Goal: Task Accomplishment & Management: Manage account settings

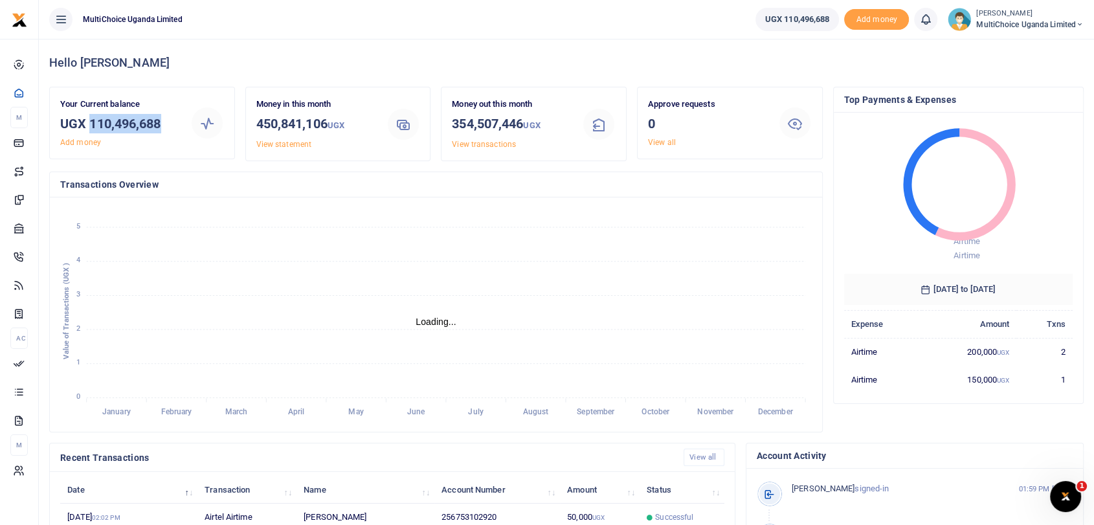
drag, startPoint x: 89, startPoint y: 122, endPoint x: 168, endPoint y: 123, distance: 79.0
click at [168, 123] on h3 "UGX 110,496,688" at bounding box center [120, 123] width 120 height 19
copy h3 "110,496,688"
click at [986, 17] on small "[PERSON_NAME]" at bounding box center [1029, 13] width 107 height 11
click at [999, 47] on link "Switch accounts" at bounding box center [1024, 47] width 113 height 18
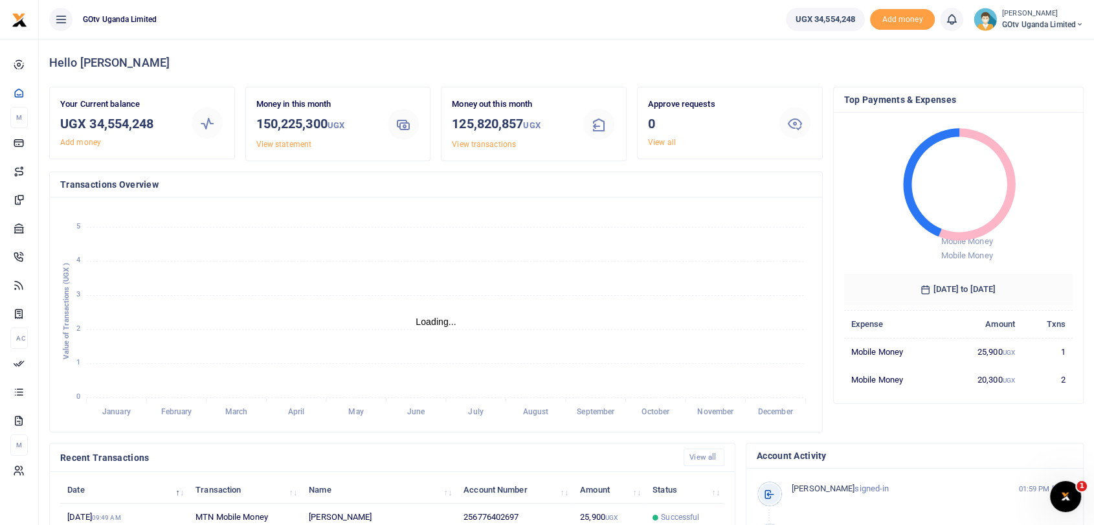
scroll to position [11, 11]
drag, startPoint x: 89, startPoint y: 122, endPoint x: 176, endPoint y: 126, distance: 86.8
click at [176, 126] on h3 "UGX 34,554,248" at bounding box center [120, 123] width 120 height 19
copy h3 "34,554,248"
